Goal: Information Seeking & Learning: Learn about a topic

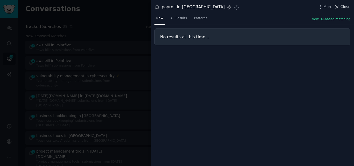
click at [339, 6] on icon at bounding box center [337, 6] width 3 height 3
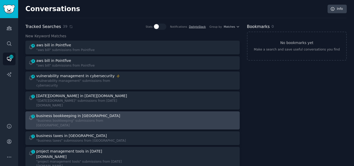
click at [96, 113] on div "business bookkeeping in [GEOGRAPHIC_DATA]" at bounding box center [82, 115] width 93 height 5
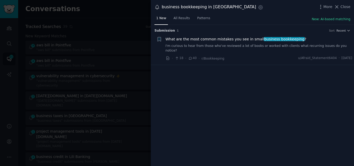
click at [233, 40] on span "What are the most common mistakes you see in small business bookkeeping ?" at bounding box center [236, 39] width 141 height 5
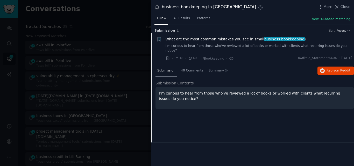
click at [237, 38] on span "What are the most common mistakes you see in small business bookkeeping ?" at bounding box center [236, 39] width 141 height 5
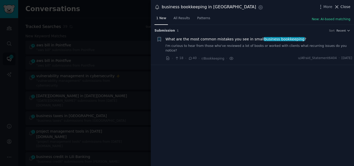
click at [344, 6] on span "Close" at bounding box center [346, 6] width 10 height 5
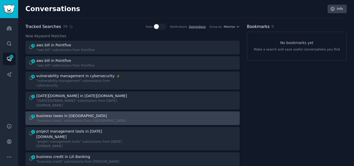
click at [63, 113] on div "business taxes in [GEOGRAPHIC_DATA]" at bounding box center [71, 115] width 71 height 5
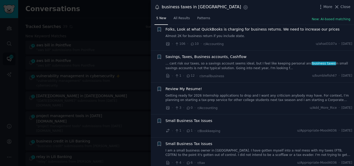
scroll to position [13, 0]
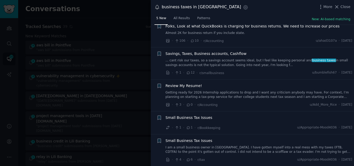
click at [300, 150] on link "I am a small business owner in [GEOGRAPHIC_DATA]. I have gotten myself into a r…" at bounding box center [259, 150] width 187 height 9
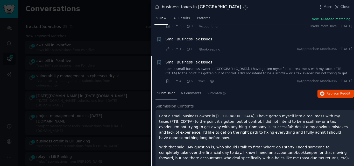
scroll to position [103, 0]
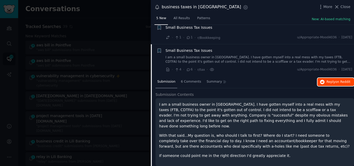
click at [325, 84] on button "Reply on Reddit" at bounding box center [336, 82] width 37 height 8
click at [199, 52] on span "Small Business Tax Issues" at bounding box center [189, 50] width 47 height 5
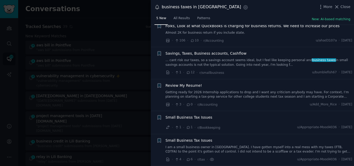
scroll to position [13, 0]
click at [347, 7] on span "Close" at bounding box center [346, 6] width 10 height 5
